Goal: Task Accomplishment & Management: Manage account settings

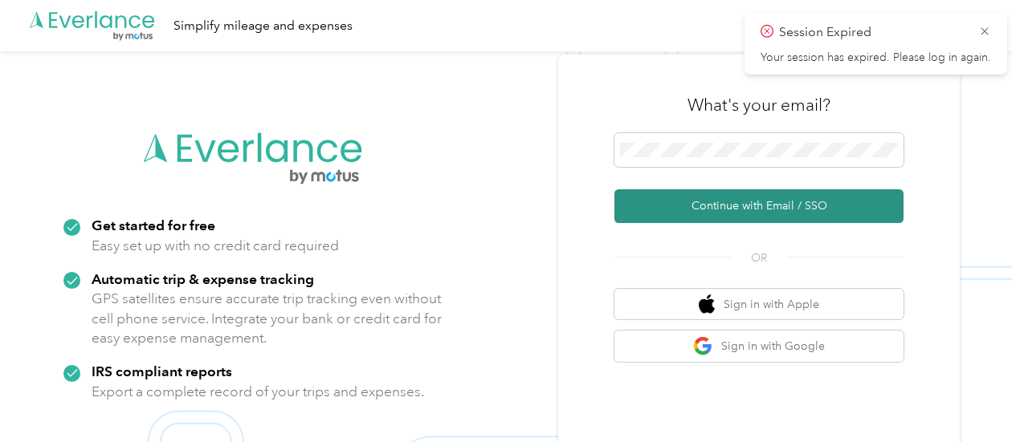
click at [759, 206] on button "Continue with Email / SSO" at bounding box center [758, 207] width 289 height 34
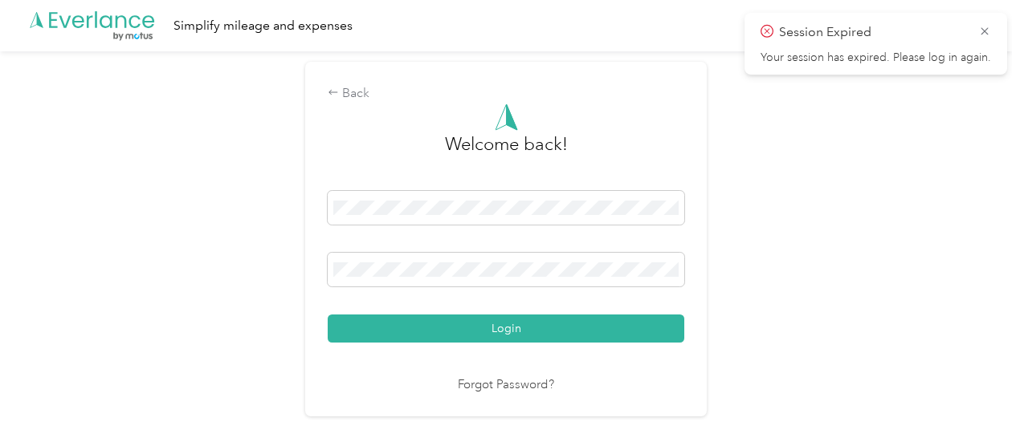
click at [455, 335] on button "Login" at bounding box center [506, 329] width 357 height 28
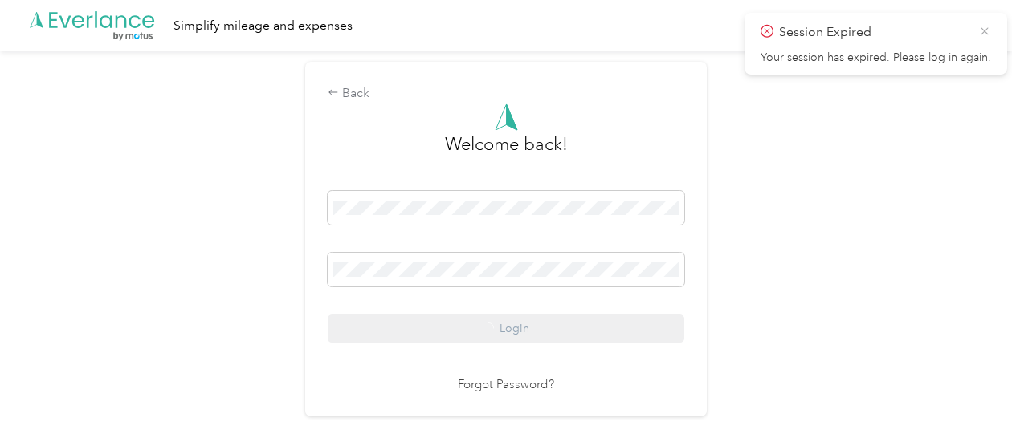
click at [986, 29] on icon at bounding box center [983, 30] width 7 height 7
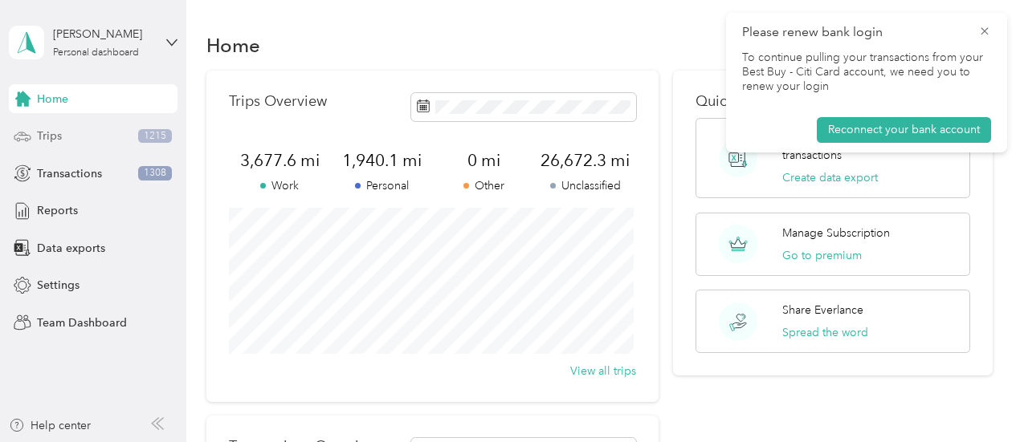
click at [54, 131] on span "Trips" at bounding box center [49, 136] width 25 height 17
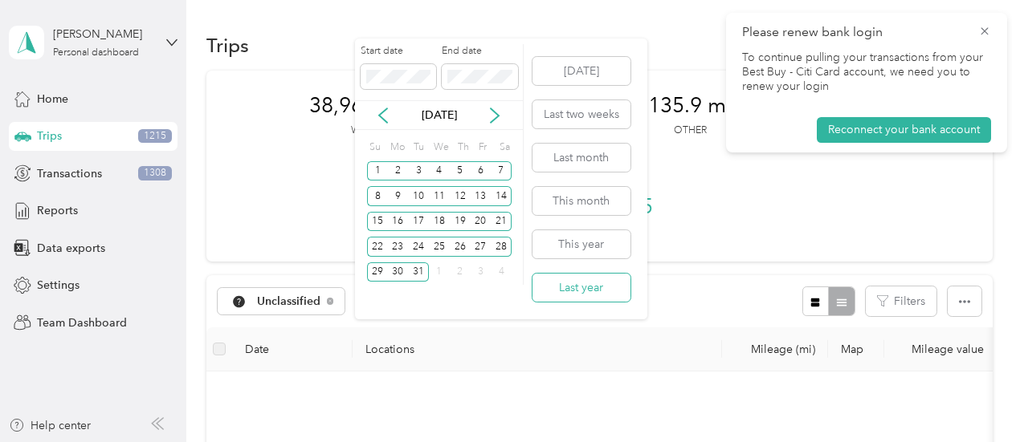
click at [585, 291] on button "Last year" at bounding box center [581, 288] width 98 height 28
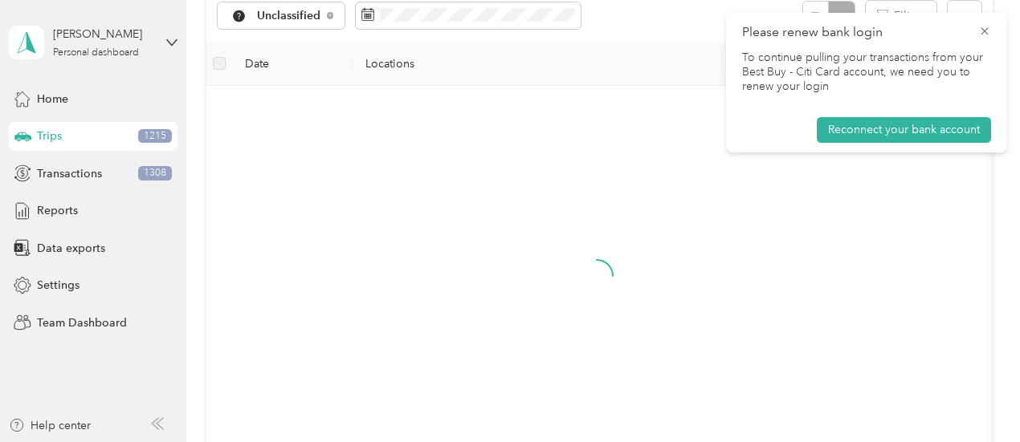
scroll to position [321, 0]
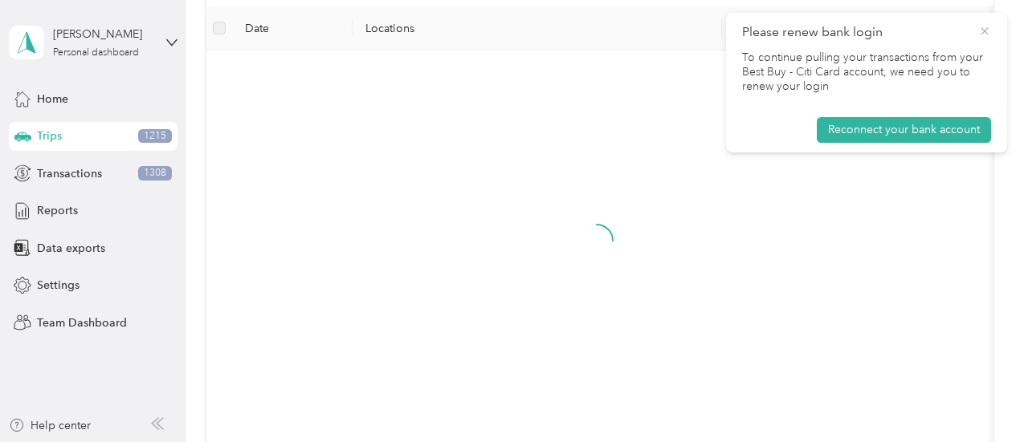
click at [989, 35] on icon at bounding box center [984, 31] width 13 height 14
